Goal: Task Accomplishment & Management: Use online tool/utility

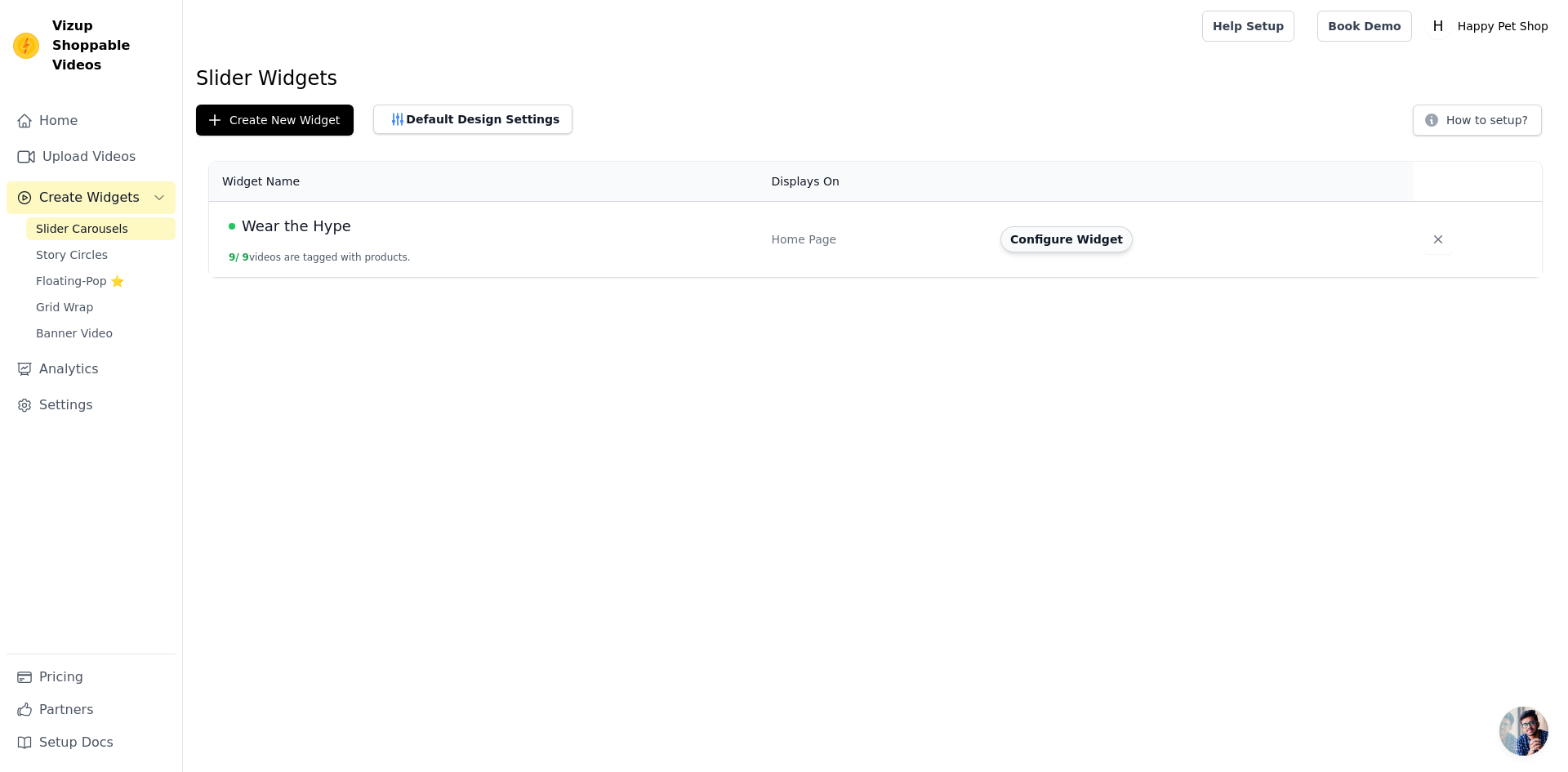
click at [1086, 246] on button "Configure Widget" at bounding box center [1067, 240] width 132 height 26
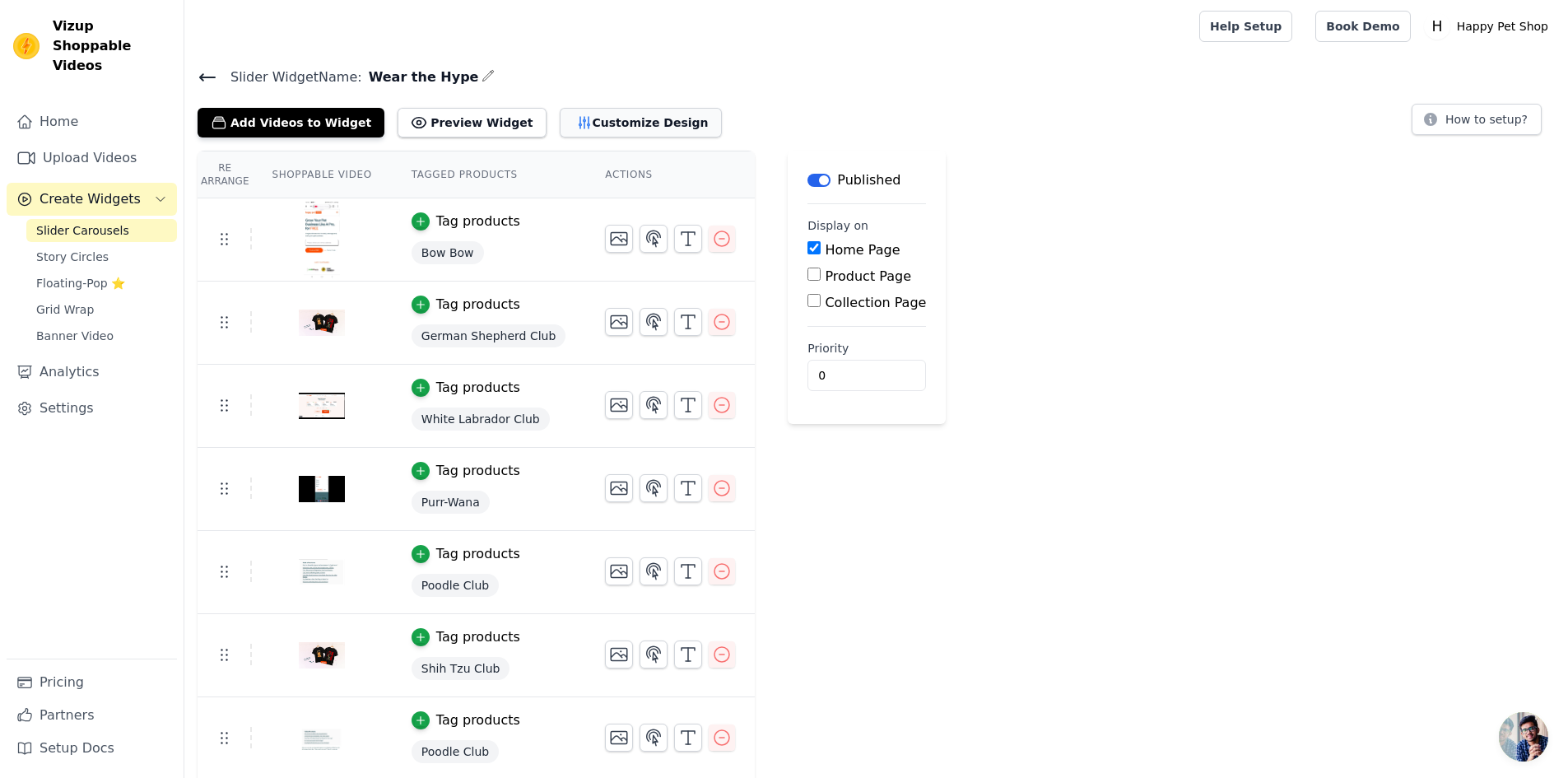
click at [594, 117] on button "Customize Design" at bounding box center [640, 123] width 162 height 30
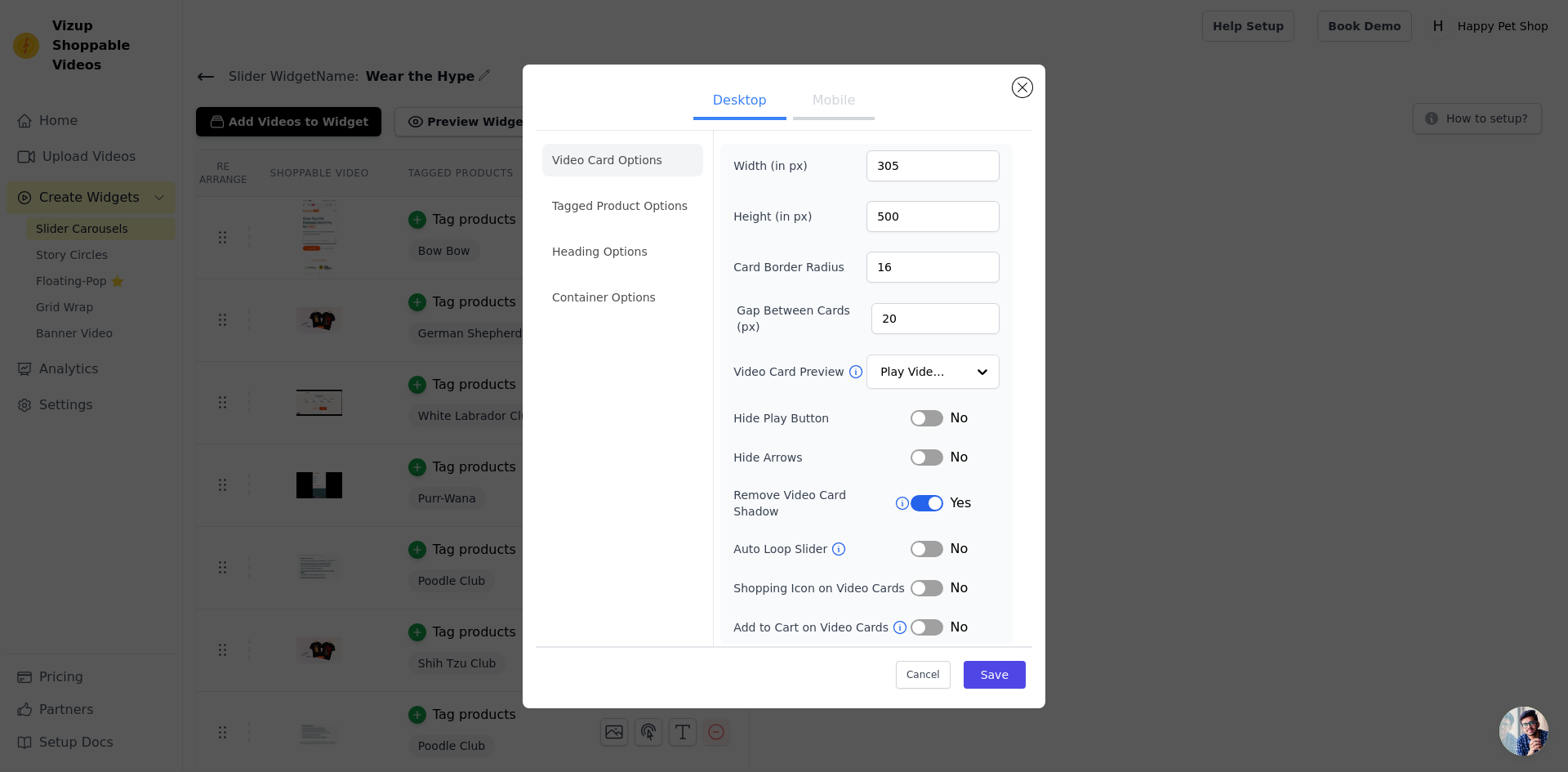
click at [852, 109] on button "Mobile" at bounding box center [834, 102] width 82 height 36
click at [889, 216] on input "316" at bounding box center [933, 217] width 133 height 31
click at [883, 219] on input "316" at bounding box center [933, 217] width 133 height 31
type input "400"
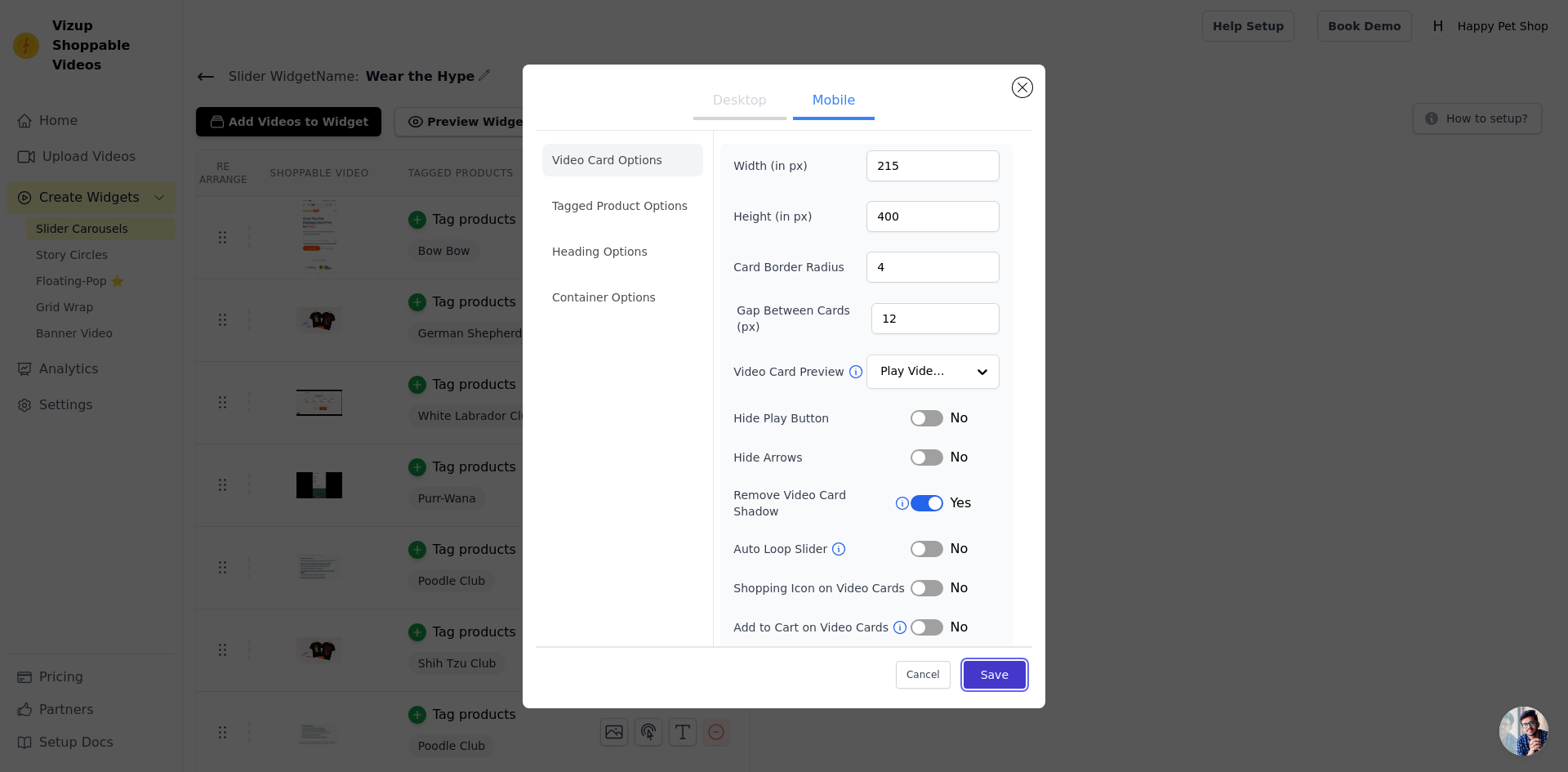
click at [970, 666] on button "Save" at bounding box center [995, 675] width 62 height 28
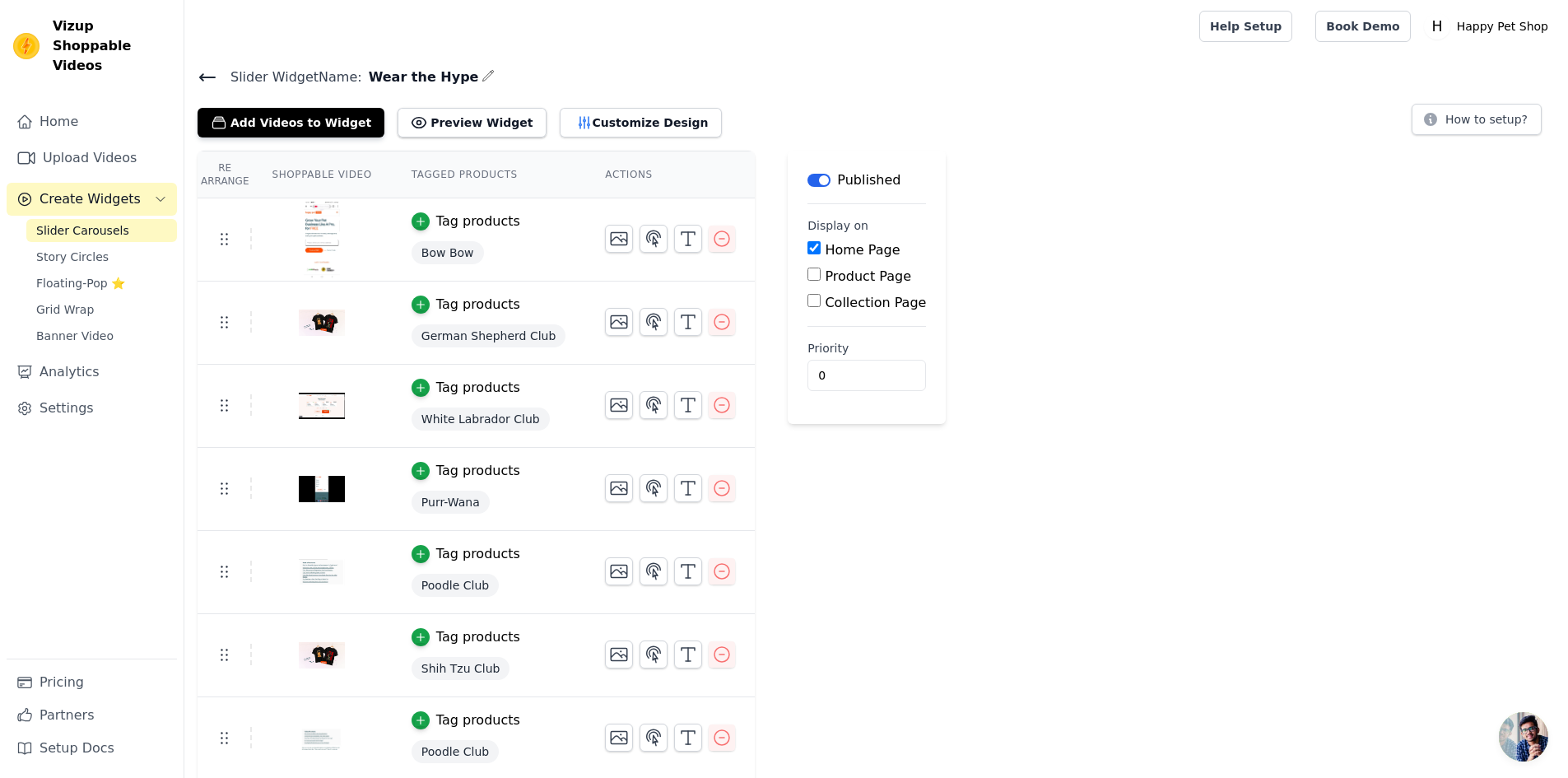
click at [212, 80] on icon at bounding box center [208, 77] width 20 height 20
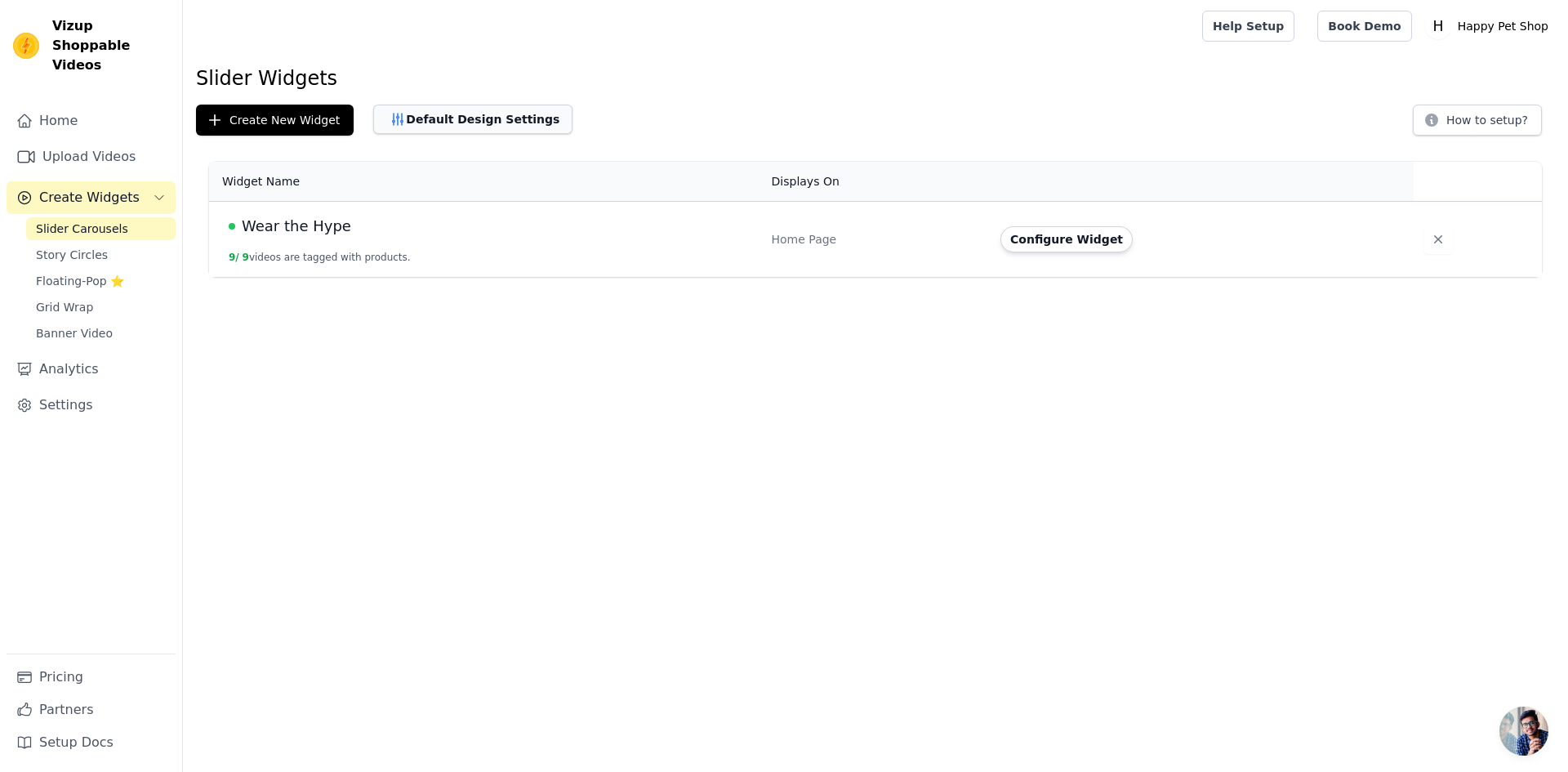
click at [471, 123] on button "Default Design Settings" at bounding box center [473, 119] width 199 height 29
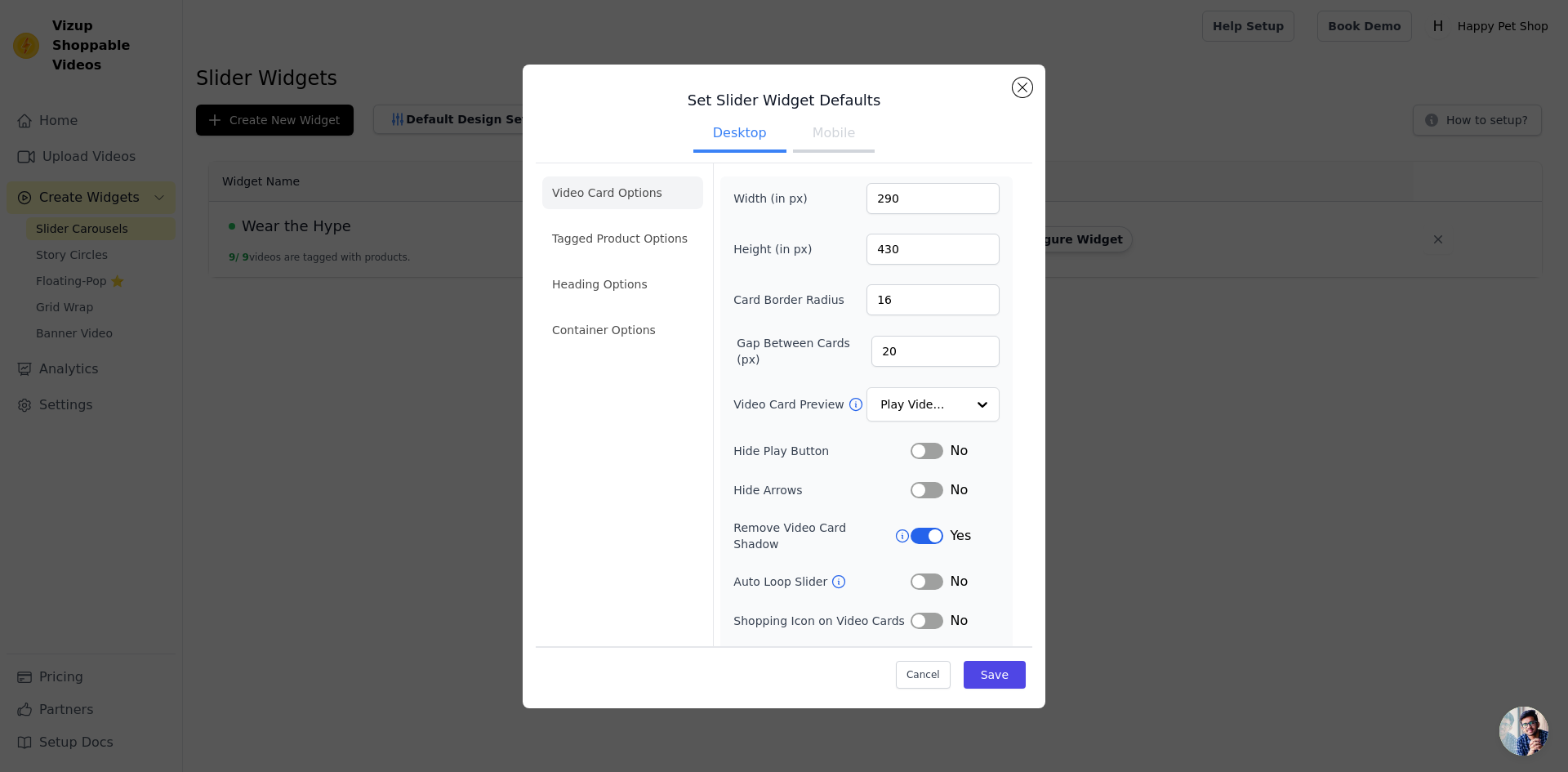
click at [837, 130] on button "Mobile" at bounding box center [834, 135] width 82 height 36
click at [1024, 89] on button "Close modal" at bounding box center [1023, 88] width 20 height 20
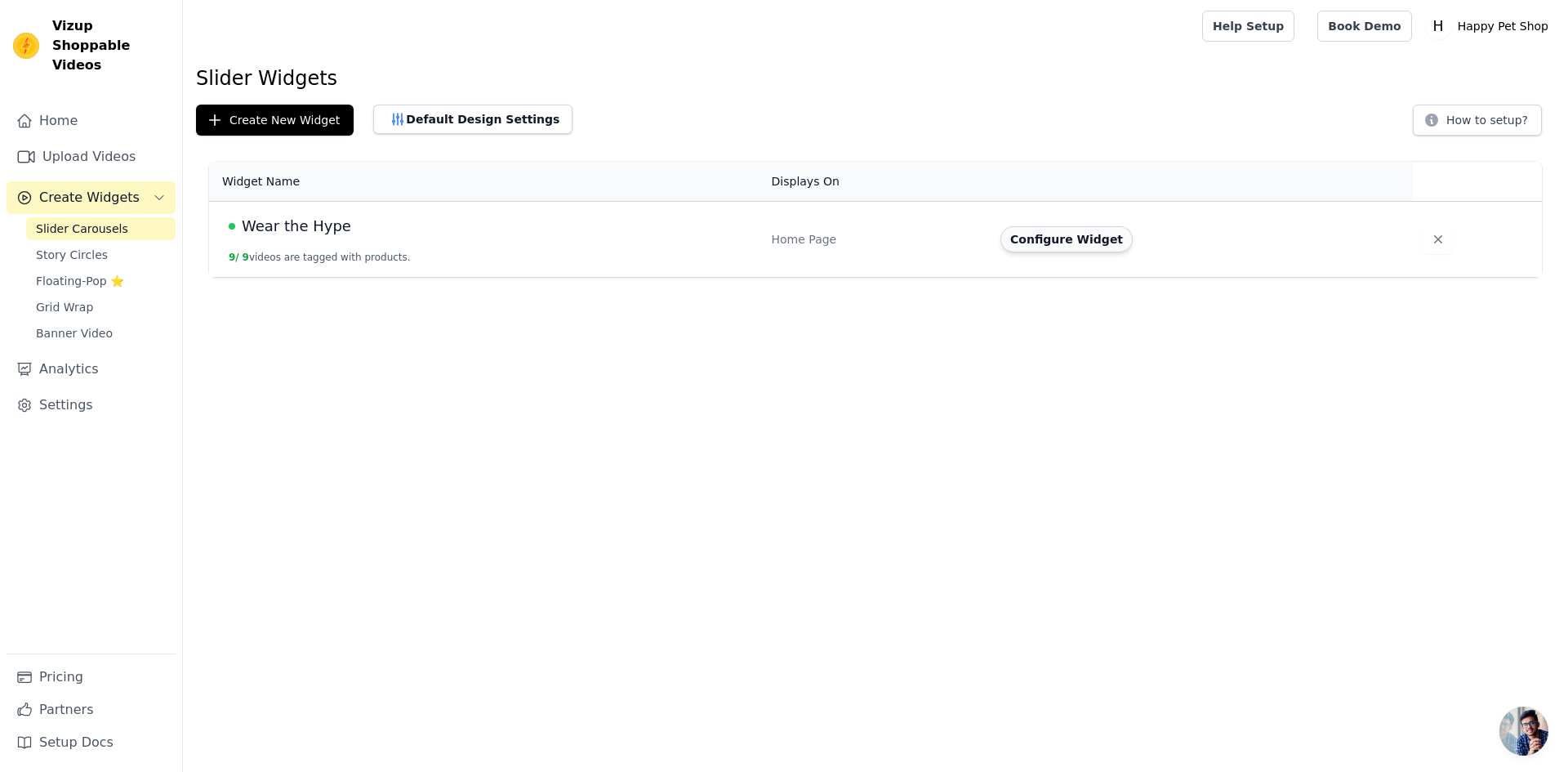
click at [1063, 245] on button "Configure Widget" at bounding box center [1067, 240] width 132 height 26
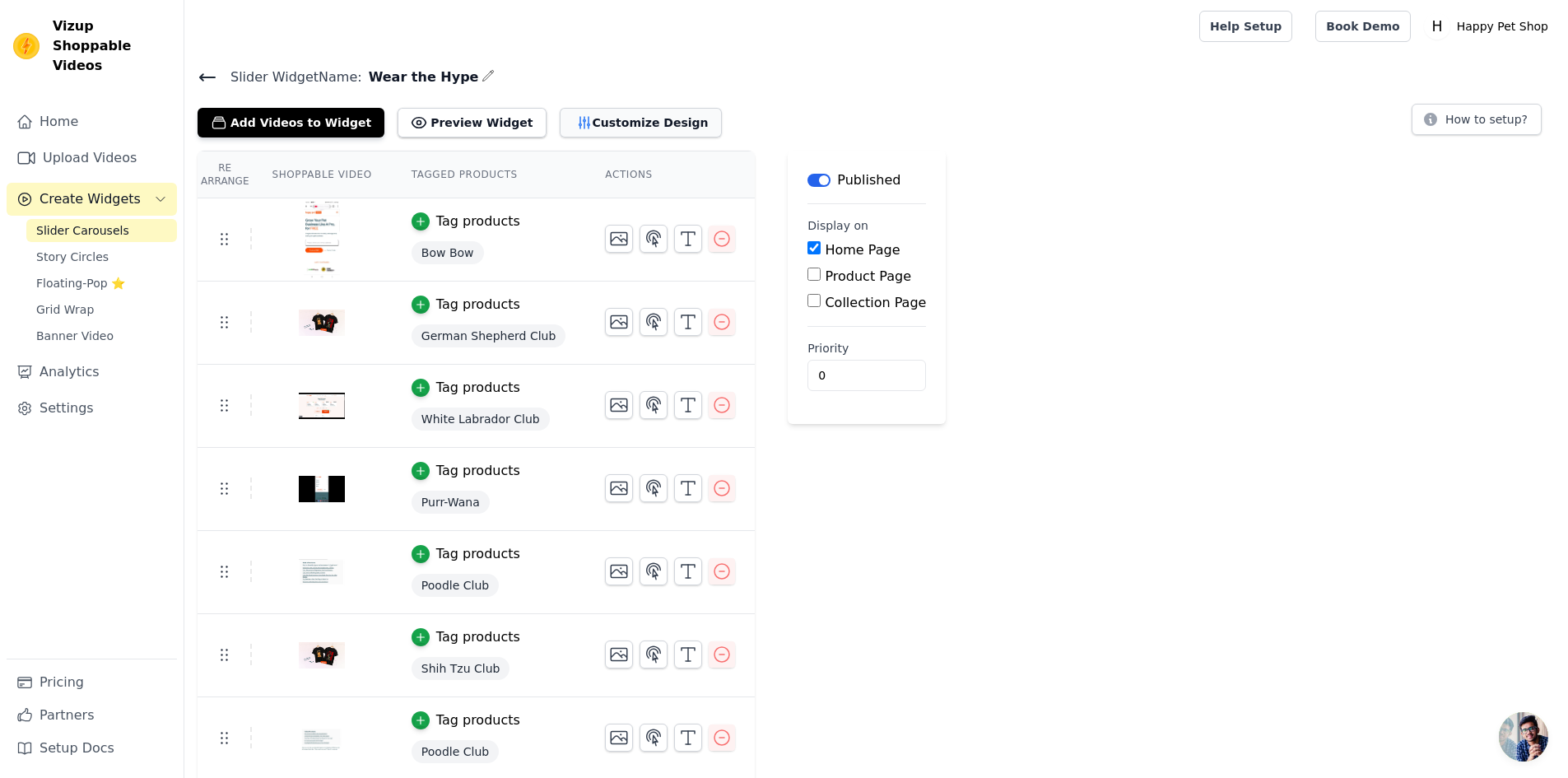
click at [585, 130] on button "Customize Design" at bounding box center [640, 123] width 162 height 30
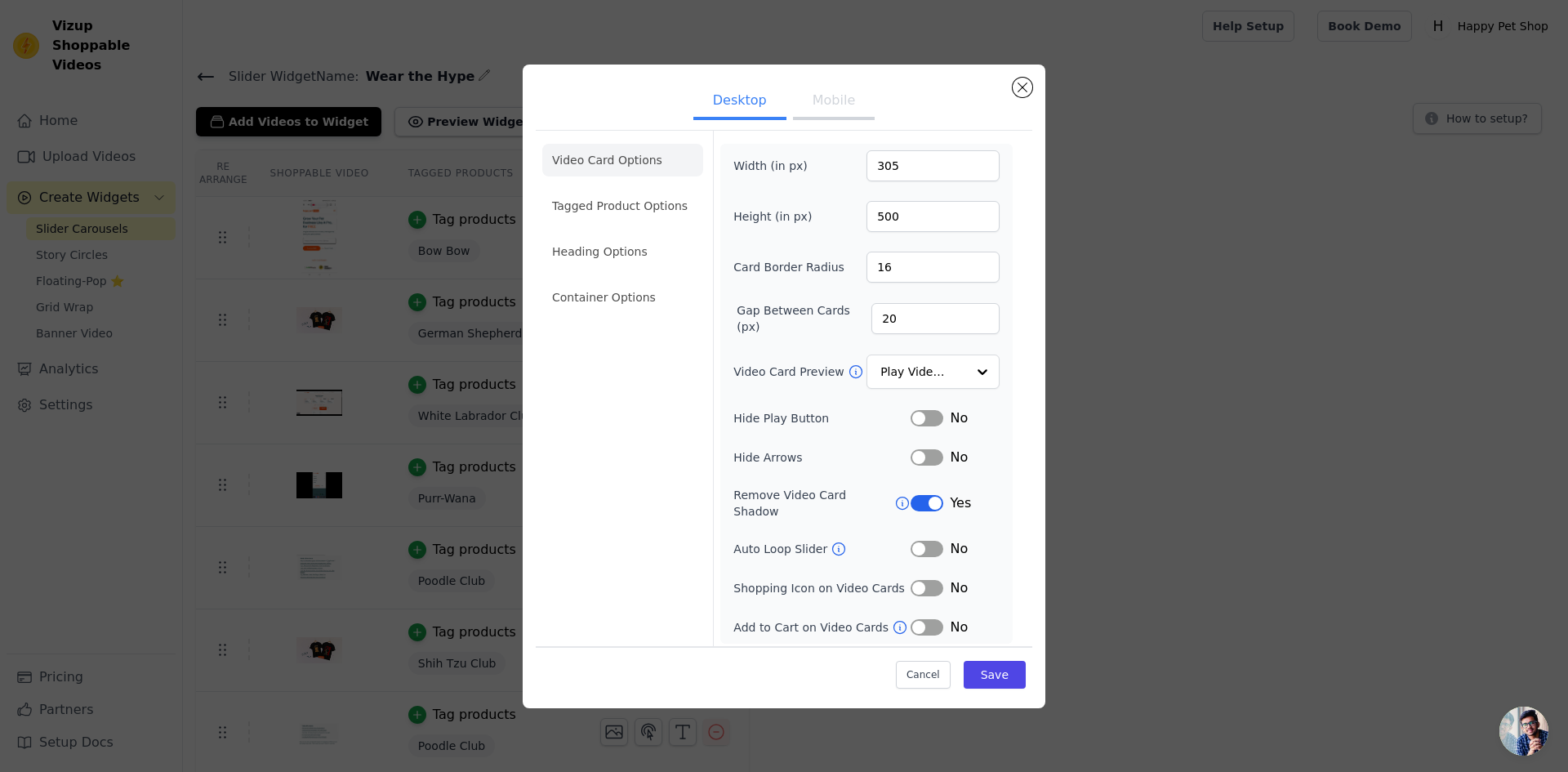
click at [818, 111] on button "Mobile" at bounding box center [834, 102] width 82 height 36
click at [878, 208] on input "400" at bounding box center [933, 217] width 133 height 31
click at [877, 209] on input "400" at bounding box center [933, 217] width 133 height 31
type input "380"
click at [981, 673] on button "Save" at bounding box center [995, 675] width 62 height 28
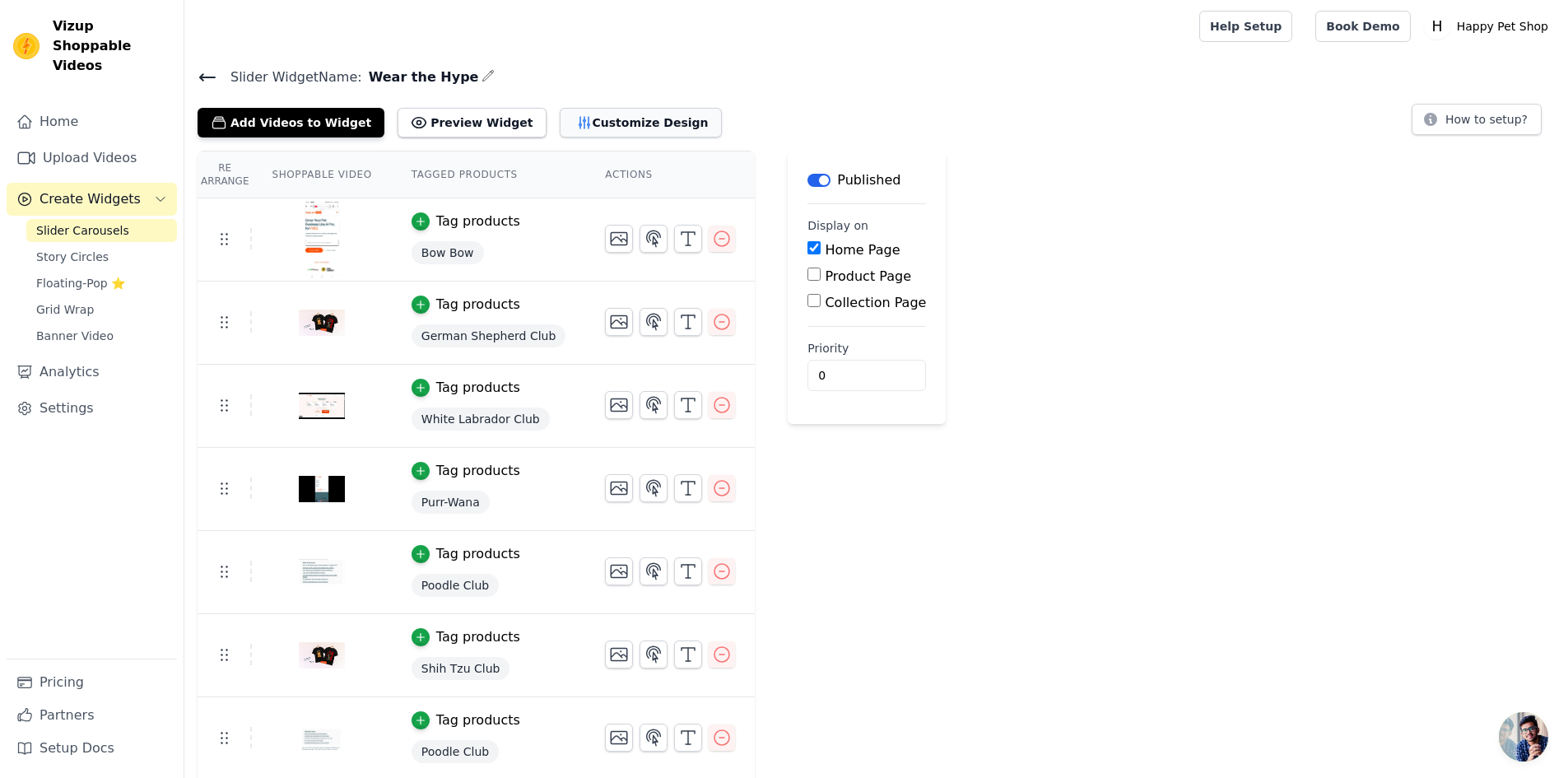
click at [611, 128] on button "Customize Design" at bounding box center [640, 123] width 162 height 30
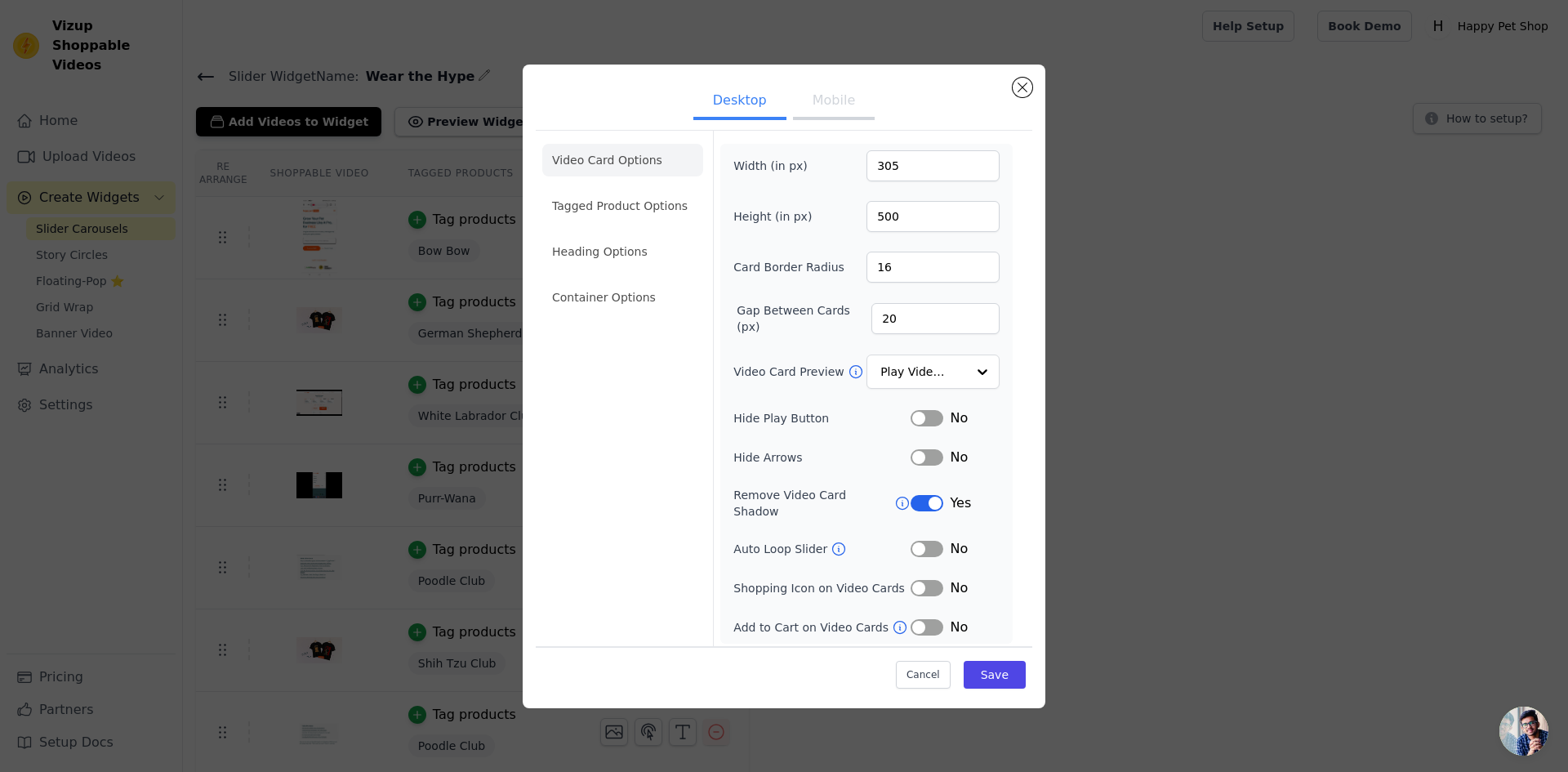
click at [836, 108] on button "Mobile" at bounding box center [834, 102] width 82 height 36
click at [882, 223] on input "380" at bounding box center [933, 217] width 133 height 31
type input "370"
click at [992, 676] on button "Save" at bounding box center [995, 675] width 62 height 28
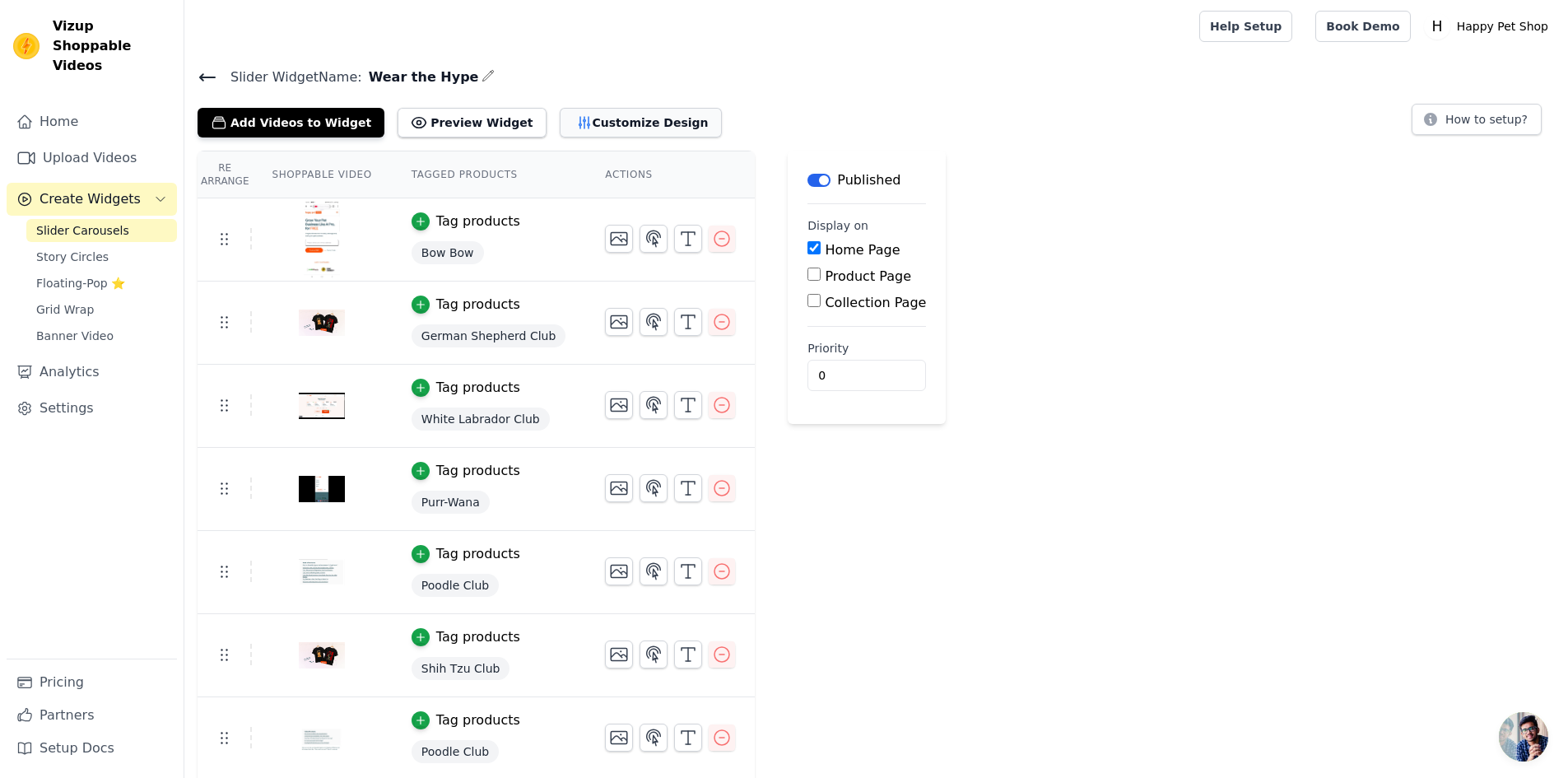
click at [588, 117] on button "Customize Design" at bounding box center [640, 123] width 162 height 30
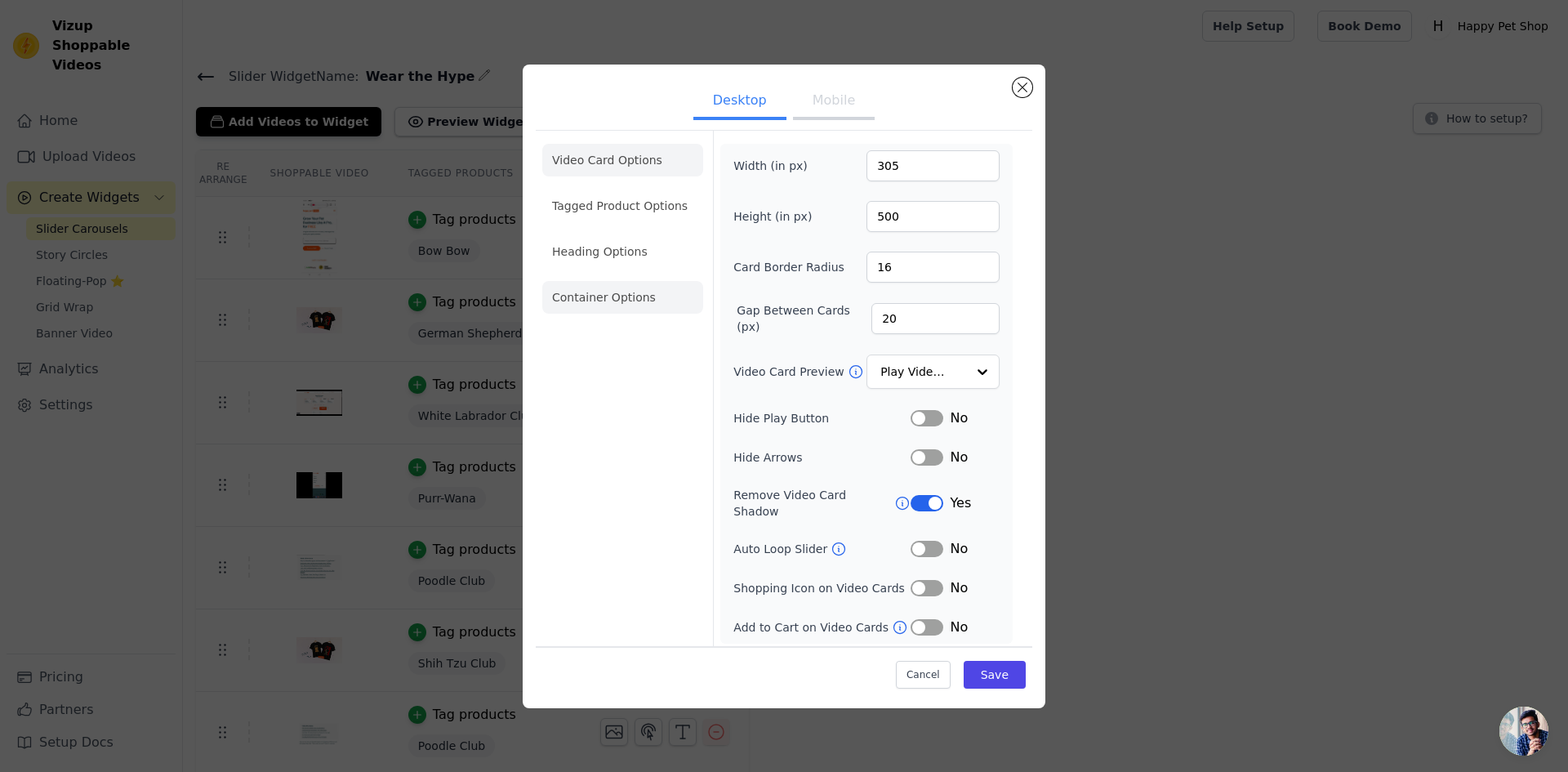
click at [648, 314] on li "Container Options" at bounding box center [622, 298] width 161 height 33
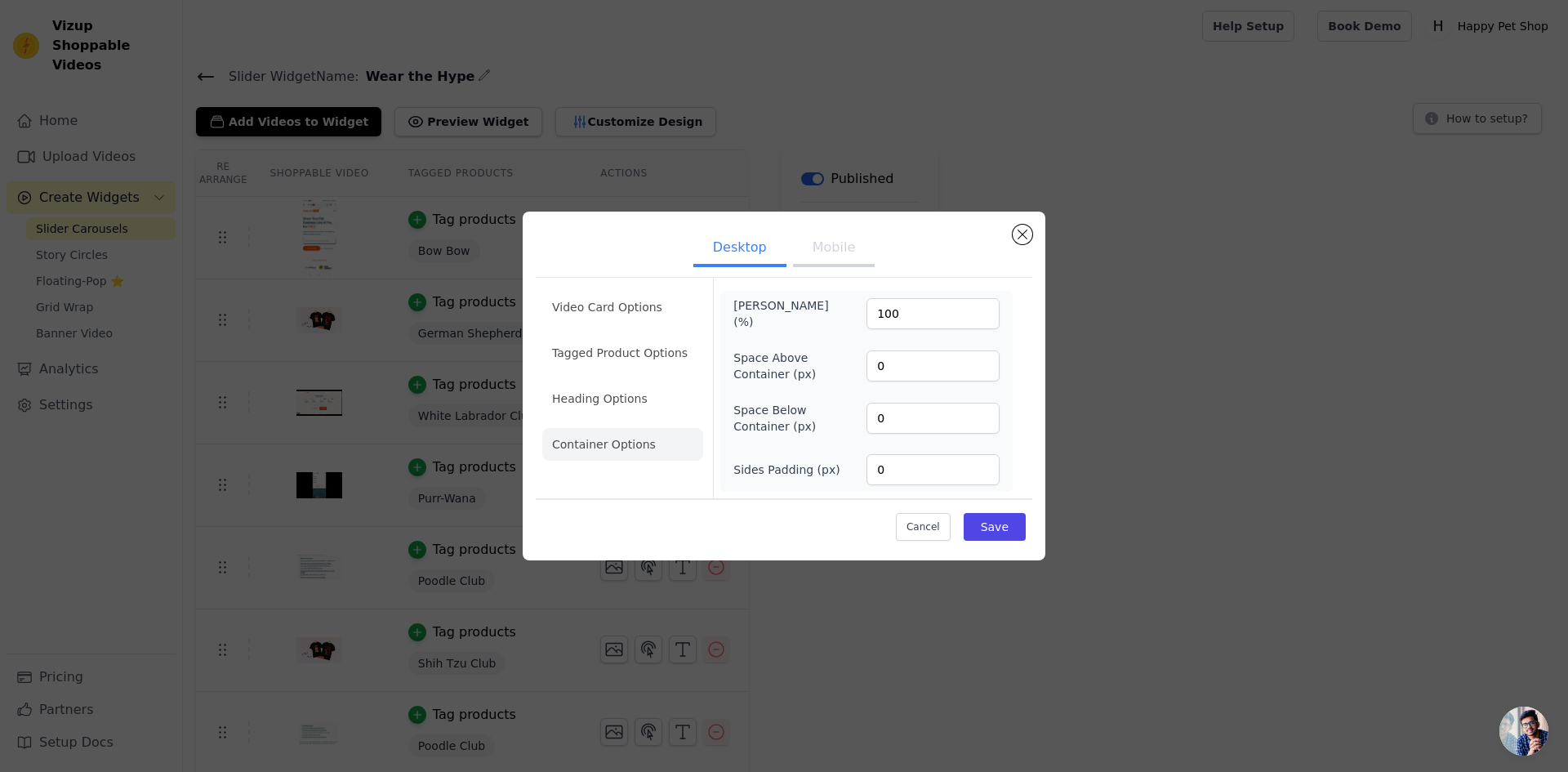
click at [827, 253] on button "Mobile" at bounding box center [834, 249] width 82 height 36
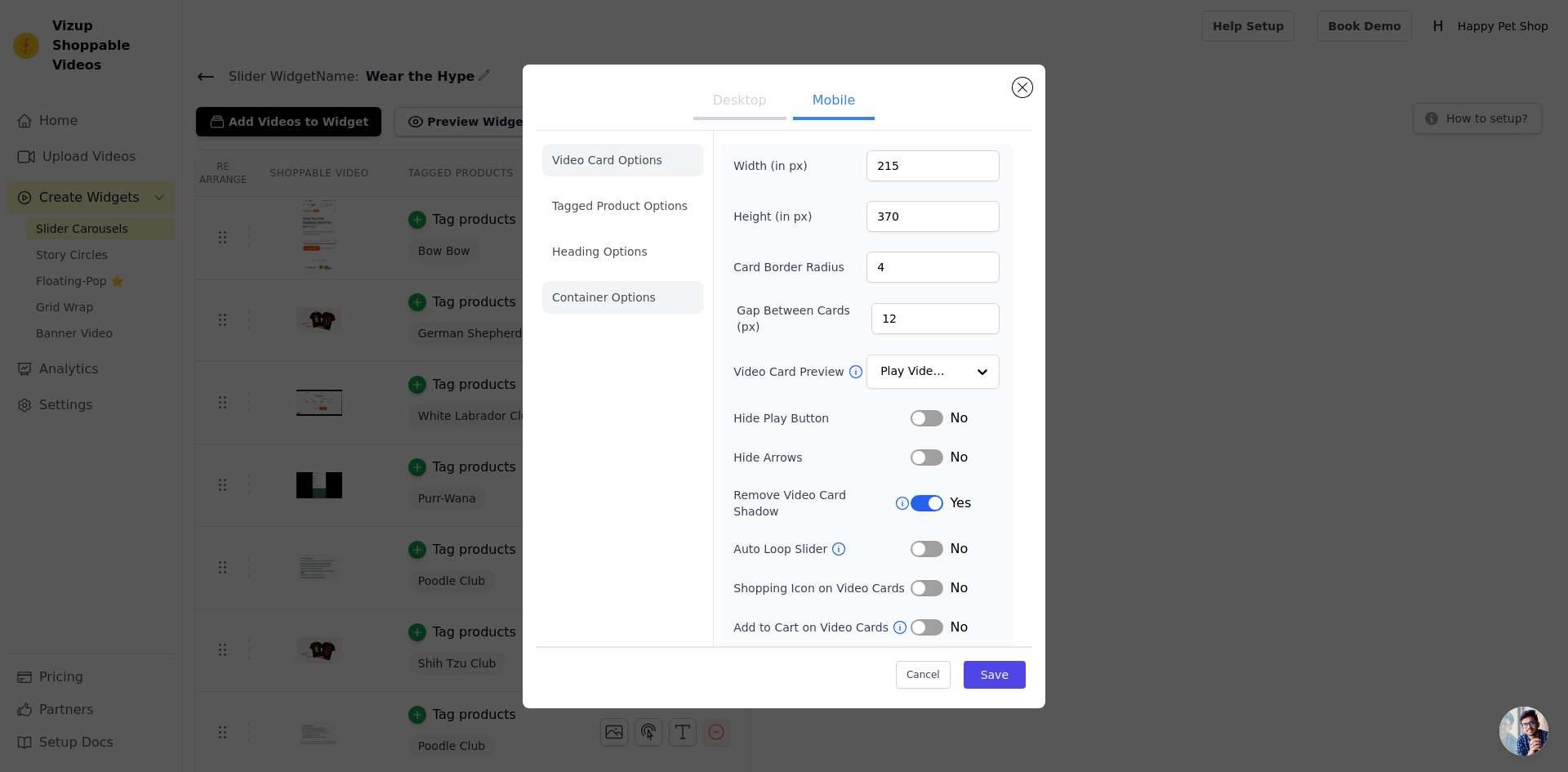
click at [616, 300] on li "Container Options" at bounding box center [622, 298] width 161 height 33
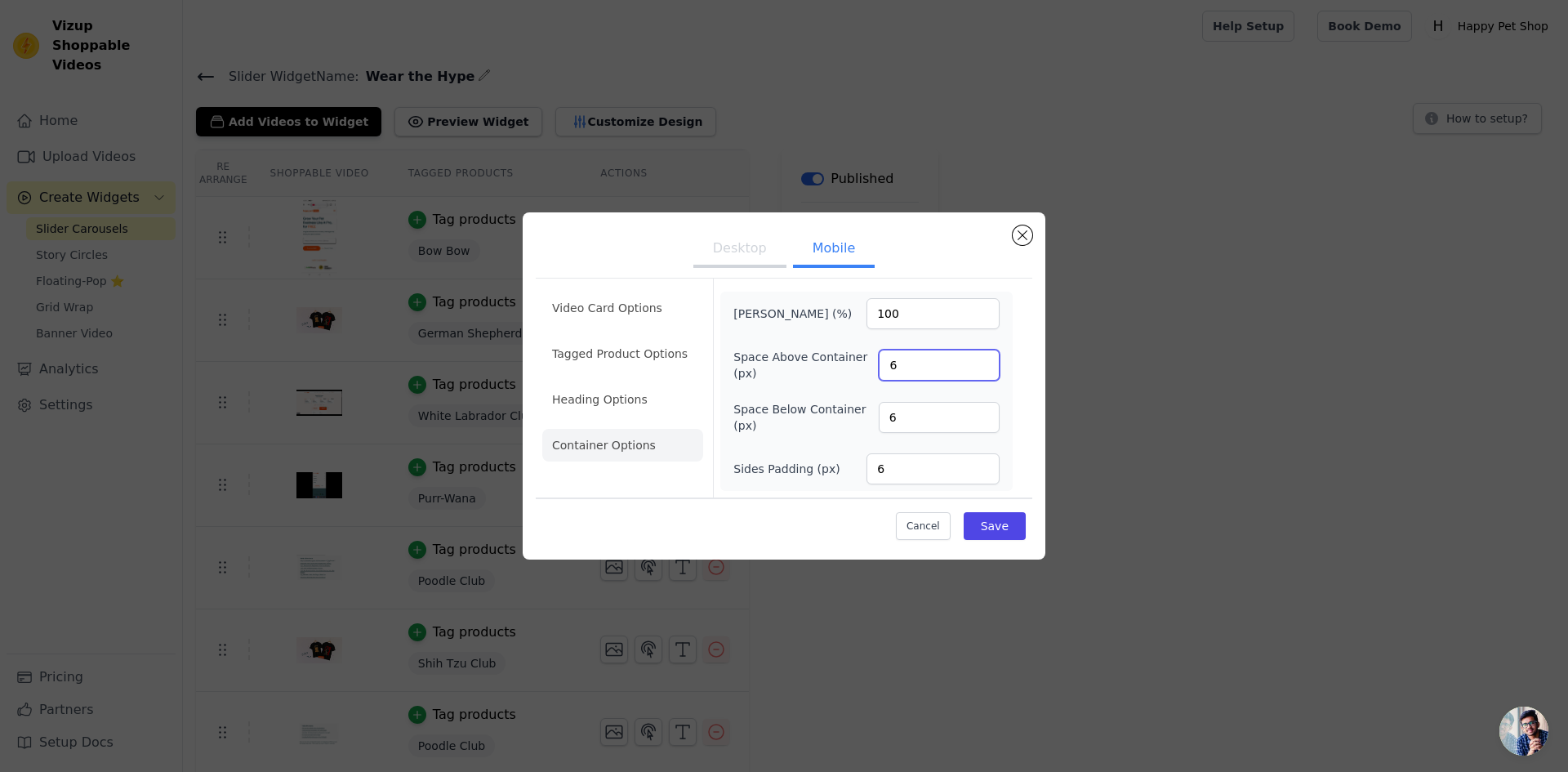
click at [891, 370] on input "6" at bounding box center [939, 366] width 121 height 31
type input "0"
click at [895, 420] on input "6" at bounding box center [939, 418] width 121 height 31
type input "0"
click at [894, 480] on input "6" at bounding box center [933, 469] width 133 height 31
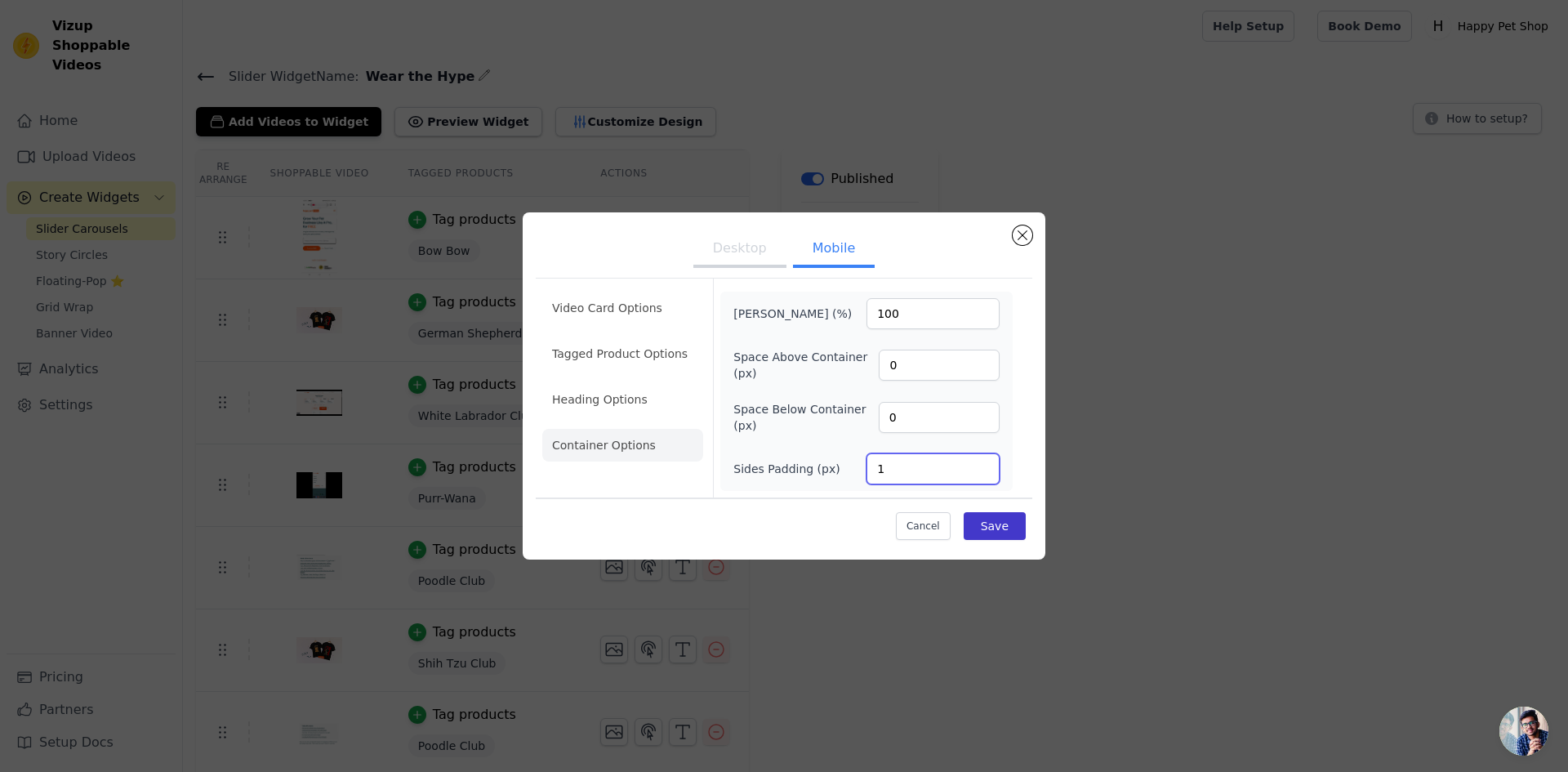
type input "0"
click at [1010, 526] on button "Save" at bounding box center [995, 526] width 62 height 28
